Goal: Complete application form

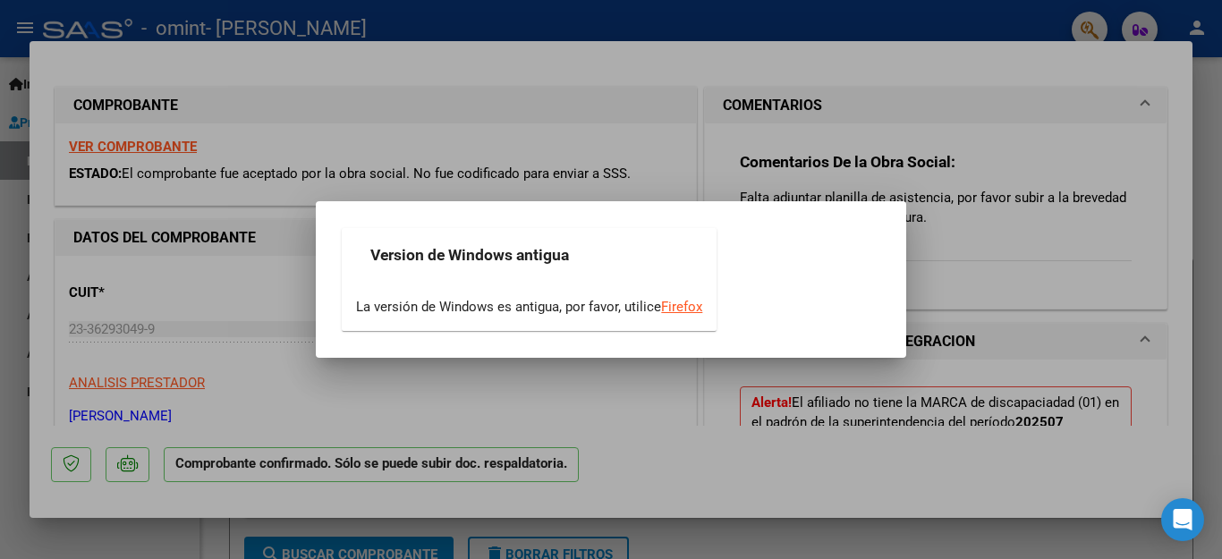
click at [635, 373] on div at bounding box center [611, 279] width 1222 height 559
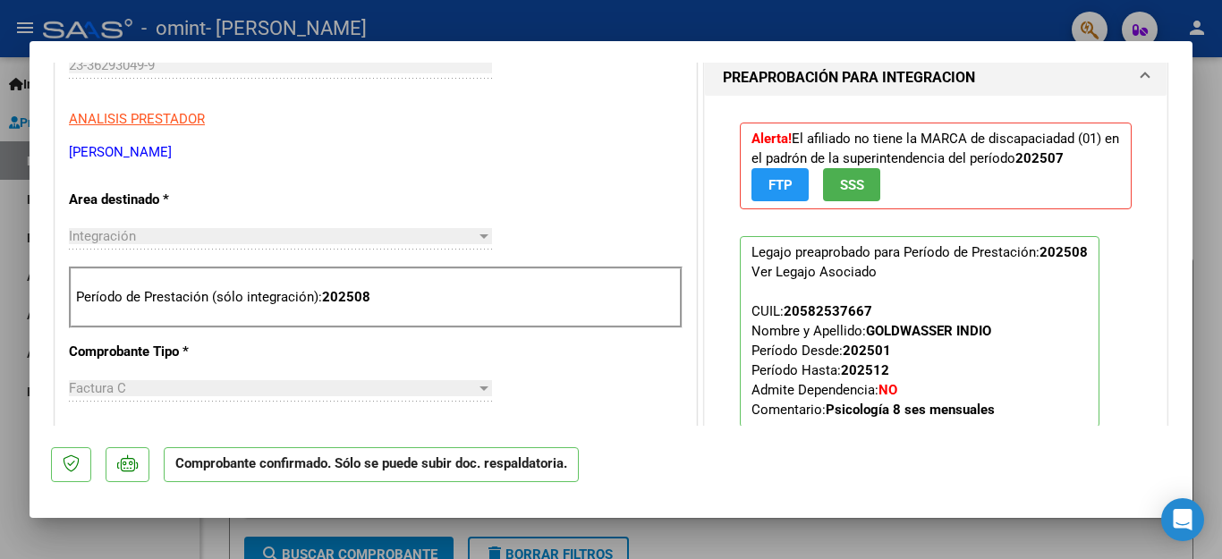
scroll to position [268, 0]
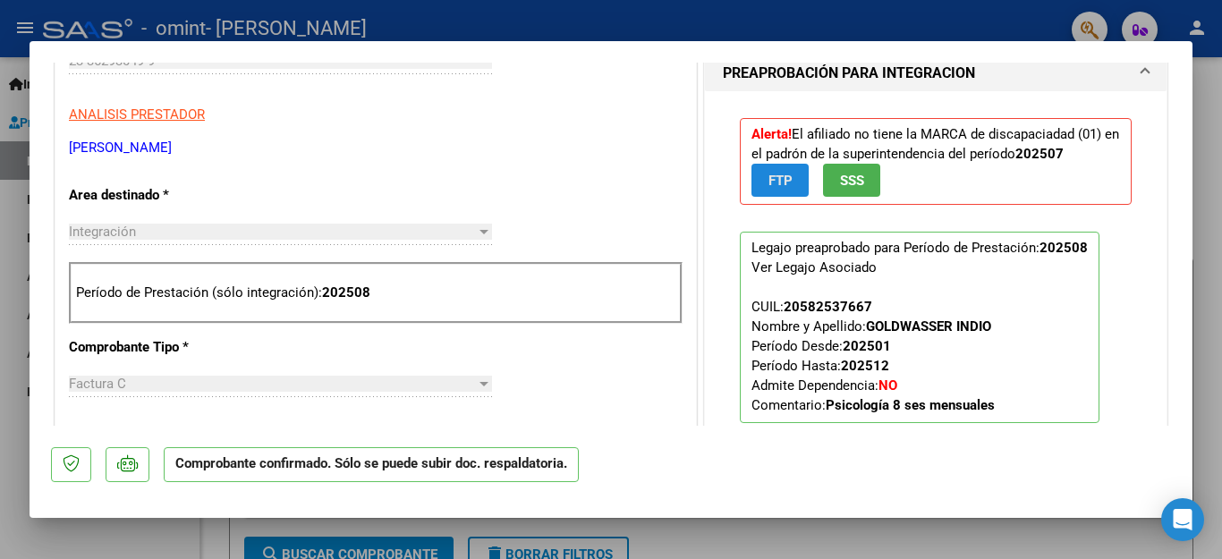
click at [776, 181] on span "FTP" at bounding box center [780, 181] width 24 height 16
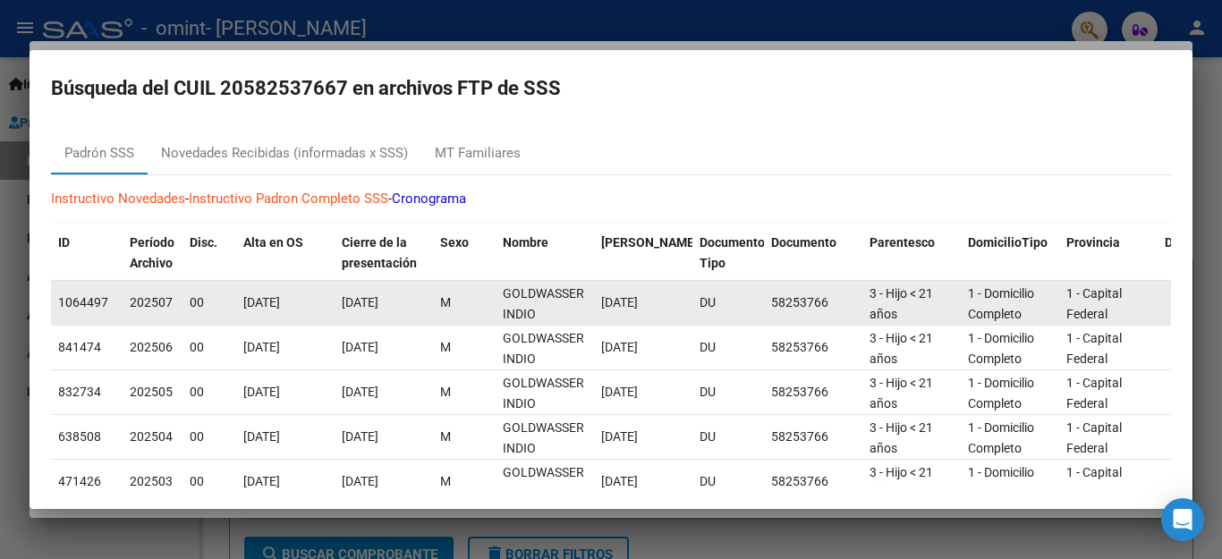
scroll to position [0, 0]
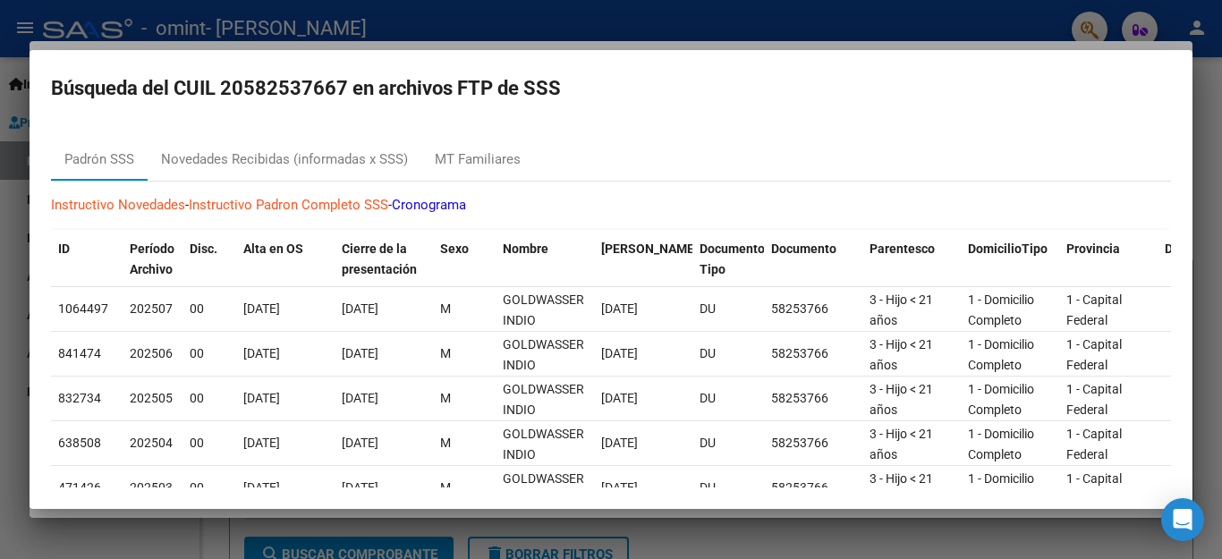
click at [1200, 116] on div at bounding box center [611, 279] width 1222 height 559
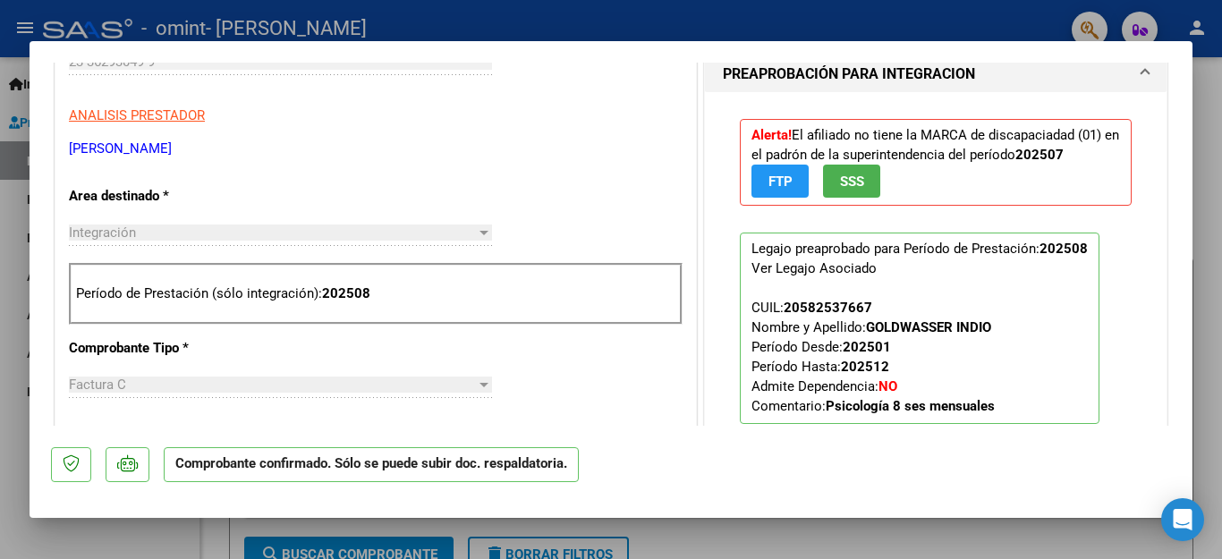
scroll to position [268, 0]
click at [982, 290] on p "Legajo preaprobado para Período de Prestación: 202508 Ver Legajo Asociado CUIL:…" at bounding box center [920, 327] width 360 height 191
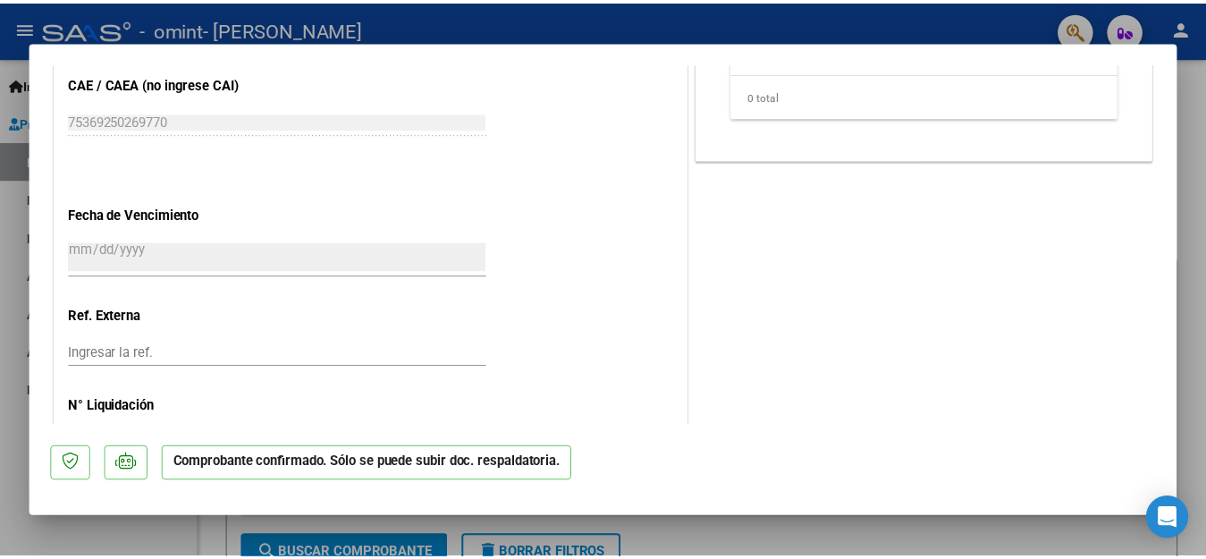
scroll to position [1039, 0]
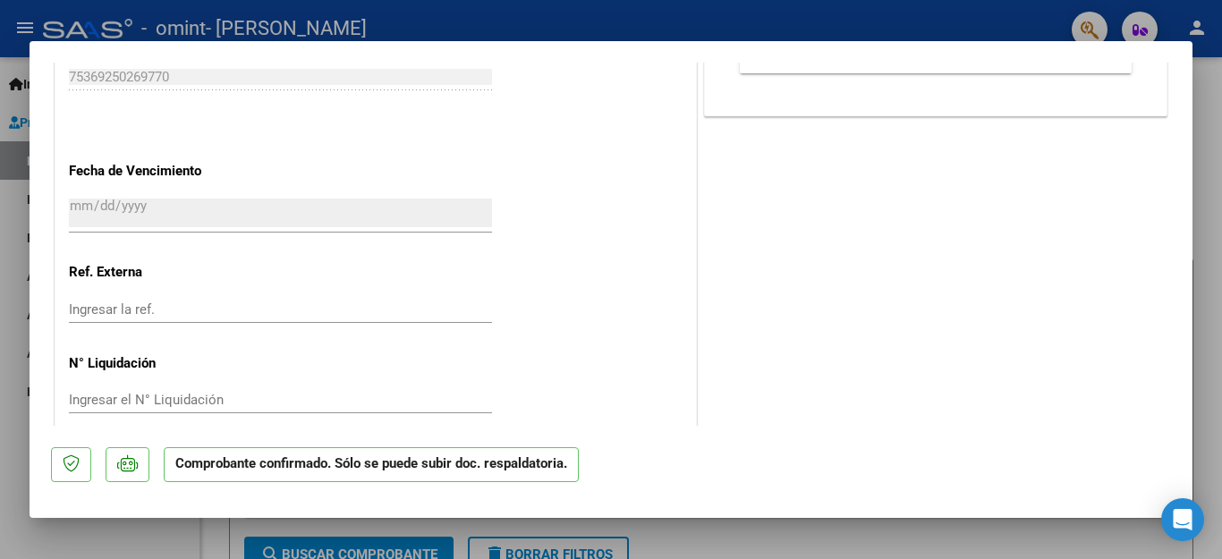
click at [1217, 240] on div at bounding box center [611, 279] width 1222 height 559
type input "$ 0,00"
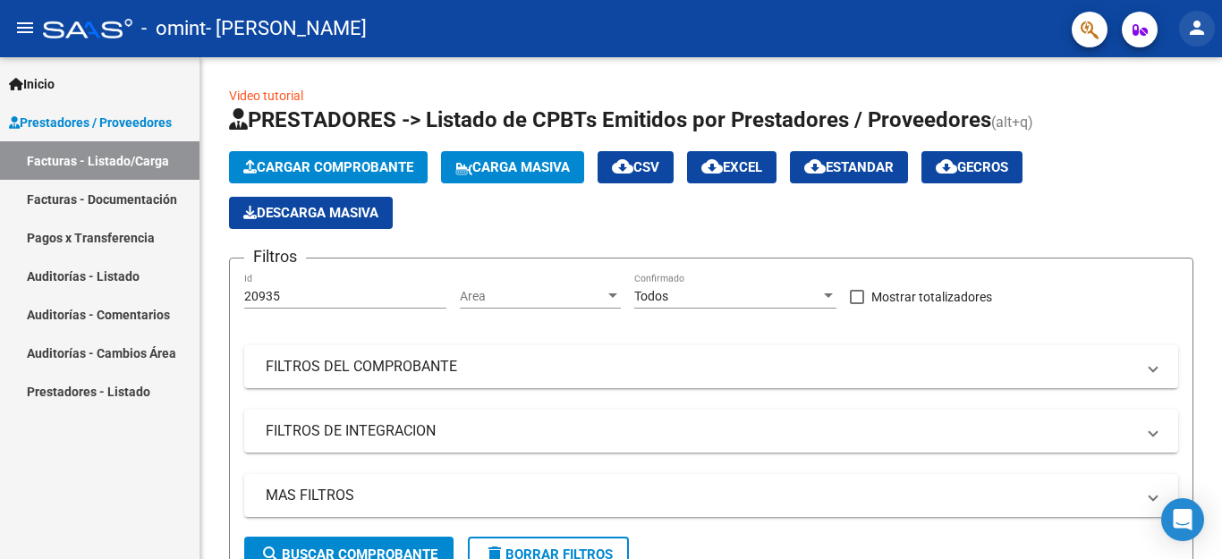
click at [1194, 25] on mat-icon "person" at bounding box center [1196, 27] width 21 height 21
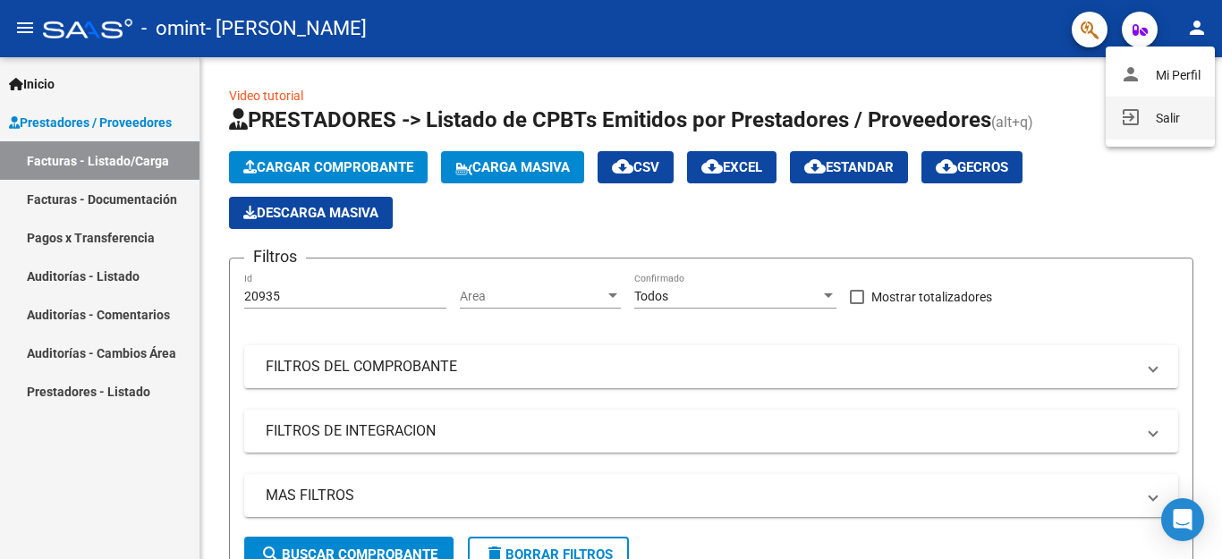
click at [1148, 120] on button "exit_to_app Salir" at bounding box center [1159, 118] width 109 height 43
